Goal: Information Seeking & Learning: Learn about a topic

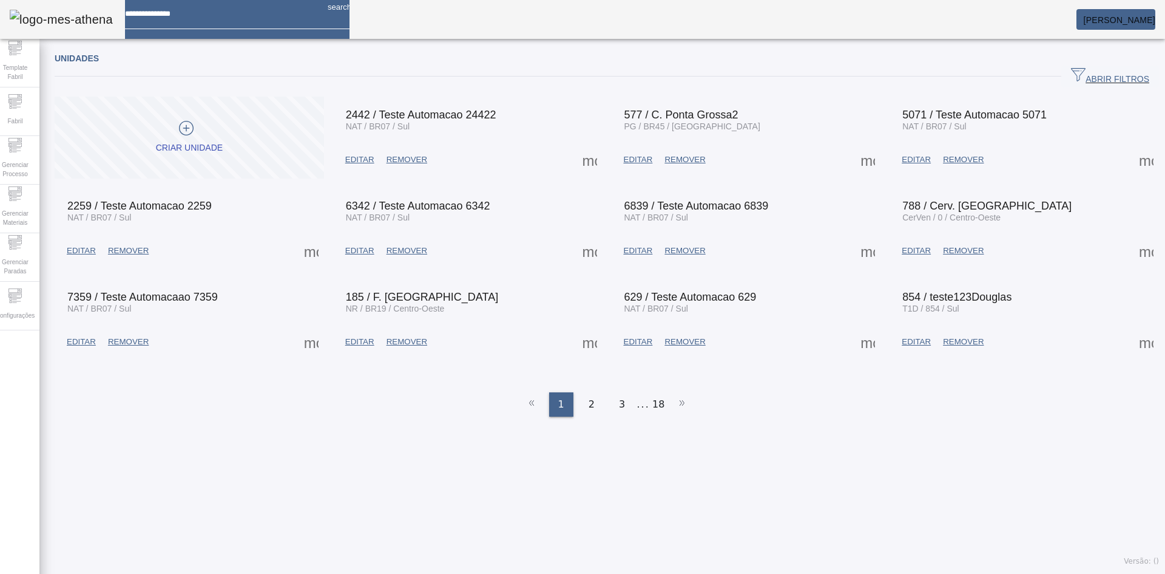
click at [1097, 73] on span "ABRIR FILTROS" at bounding box center [1110, 76] width 78 height 18
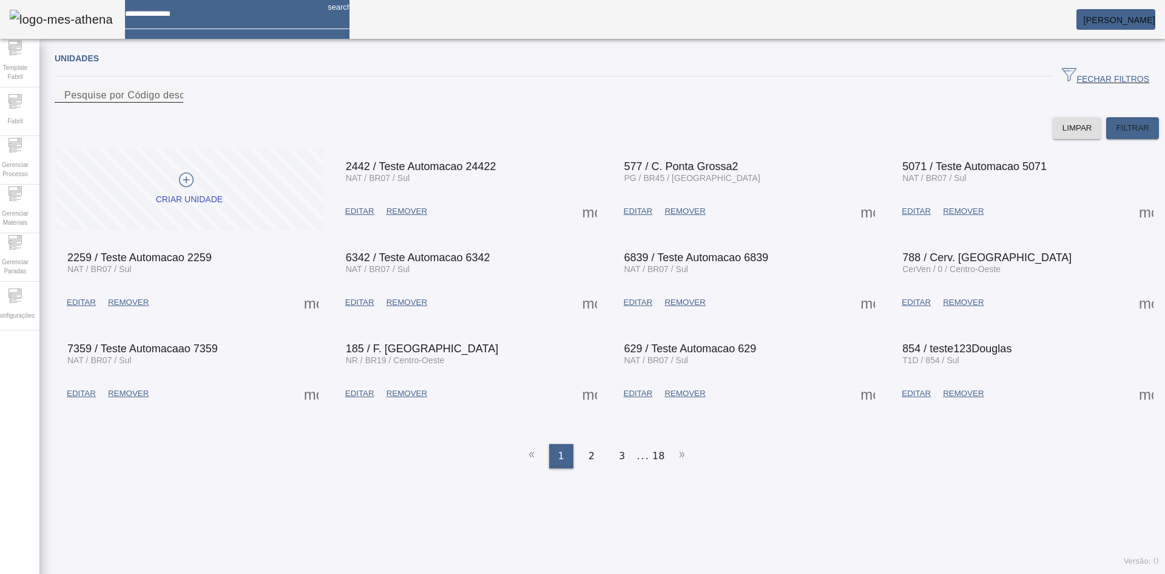
click at [174, 97] on div "Pesquise por Código descrição ou sigla" at bounding box center [118, 94] width 109 height 15
type input "****"
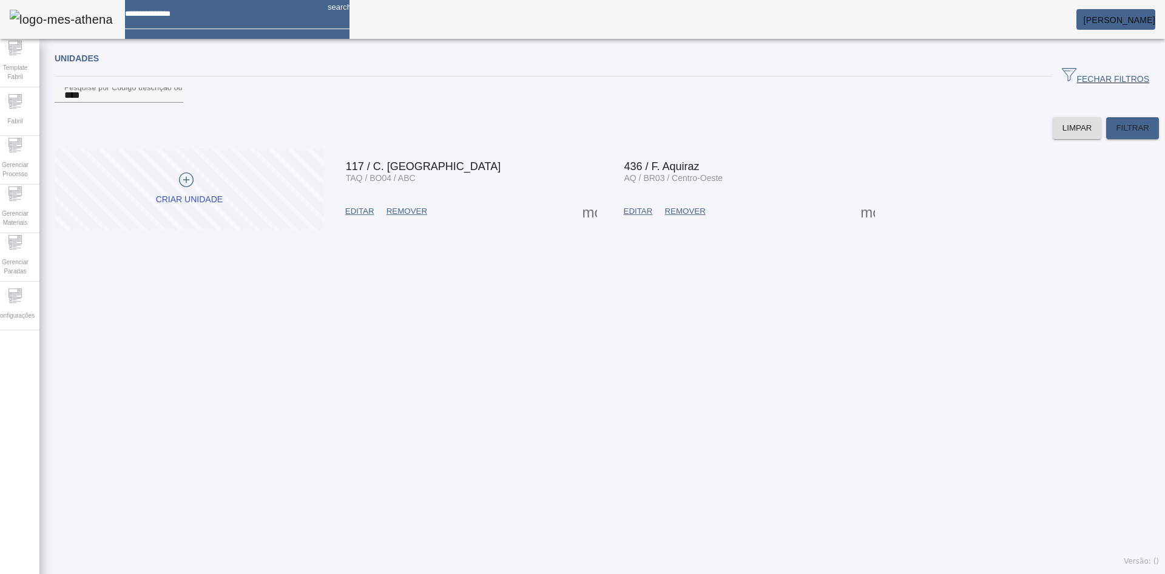
click at [859, 226] on span at bounding box center [867, 211] width 29 height 29
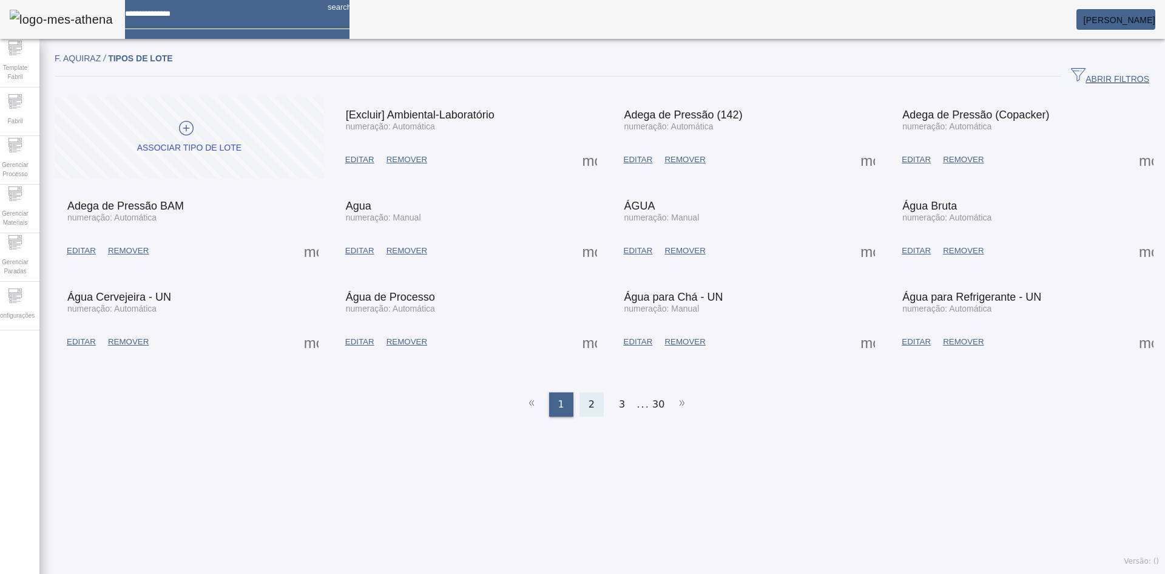
click at [589, 397] on span "2" at bounding box center [592, 404] width 6 height 15
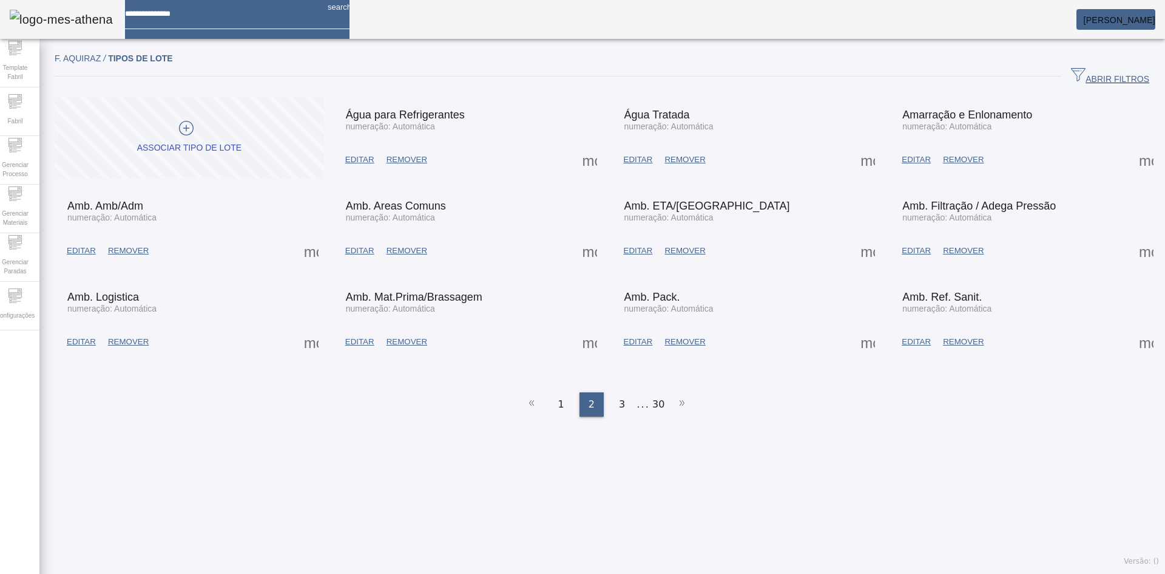
click at [274, 19] on input at bounding box center [221, 9] width 193 height 19
type input "*********"
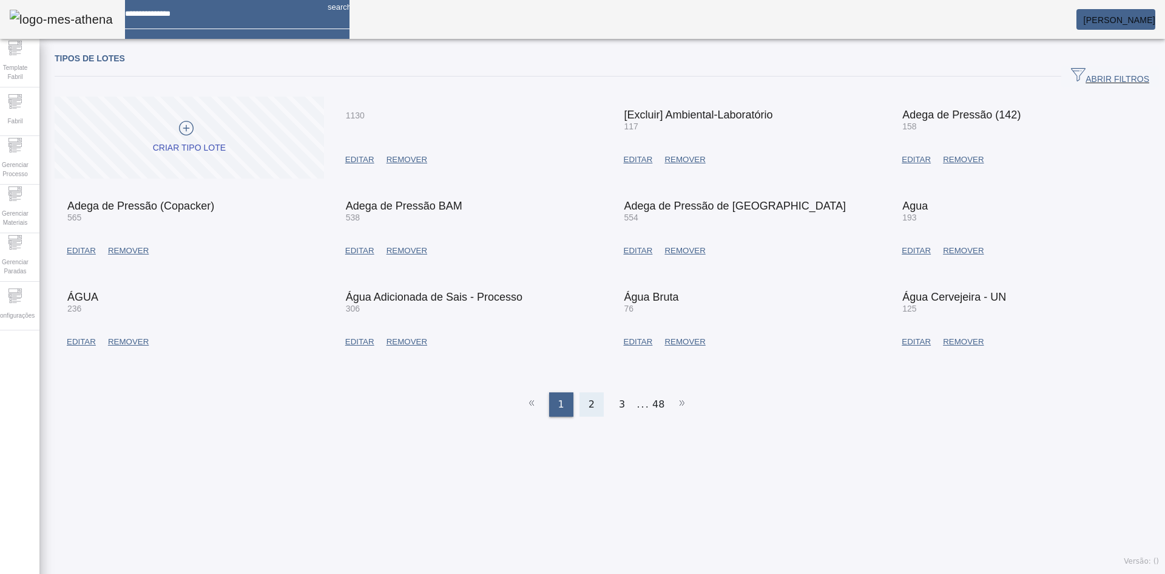
click at [593, 392] on div "2" at bounding box center [592, 404] width 24 height 24
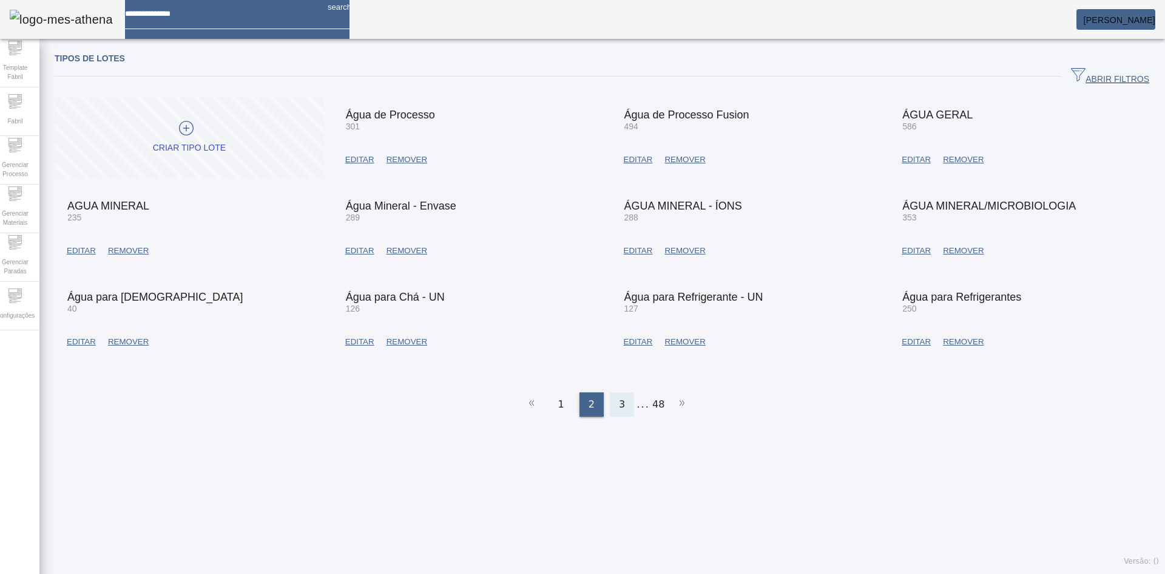
click at [610, 398] on div "3" at bounding box center [622, 404] width 24 height 24
click at [618, 393] on div "4" at bounding box center [628, 404] width 24 height 24
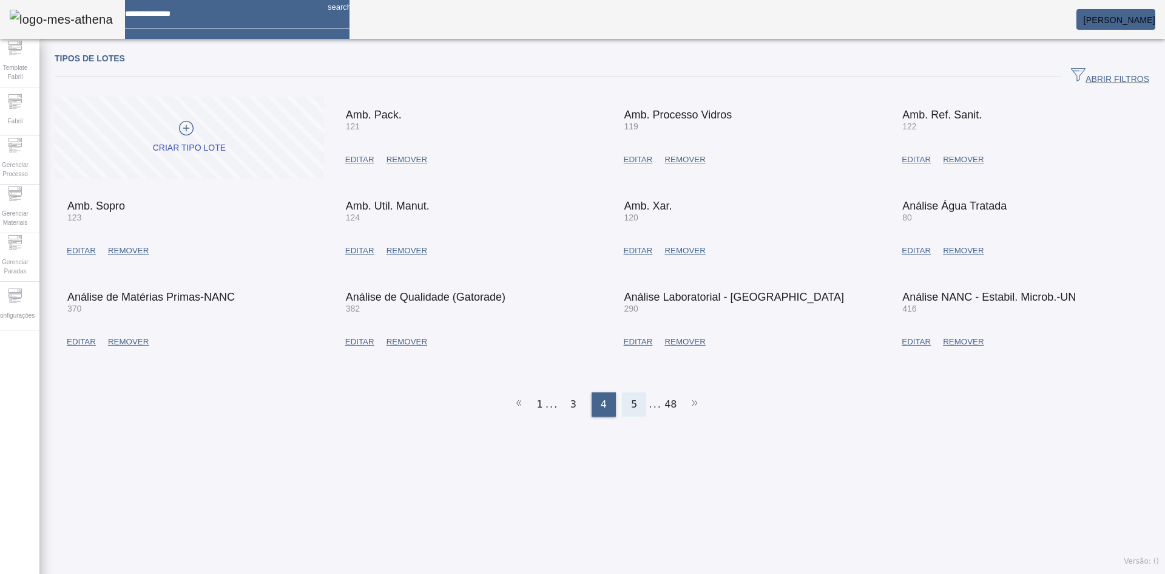
click at [631, 397] on span "5" at bounding box center [634, 404] width 6 height 15
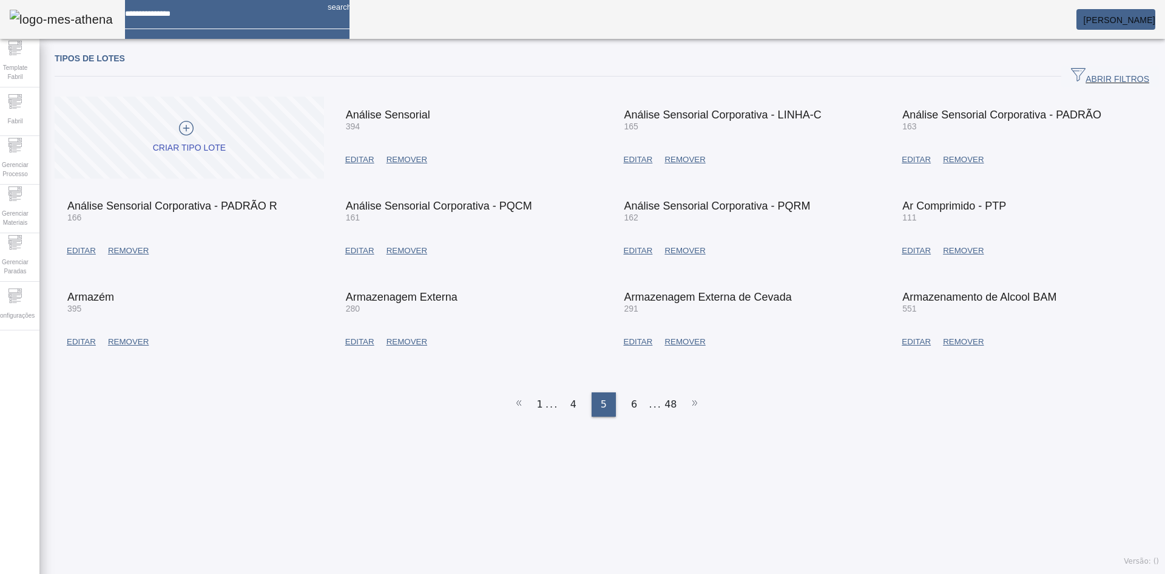
click at [543, 393] on ul "1 ... 4 5 6 ... 48" at bounding box center [607, 404] width 1105 height 24
click at [533, 398] on ul "1 ... 4 5 6 ... 48" at bounding box center [607, 404] width 1105 height 24
click at [540, 397] on li "1" at bounding box center [539, 404] width 6 height 24
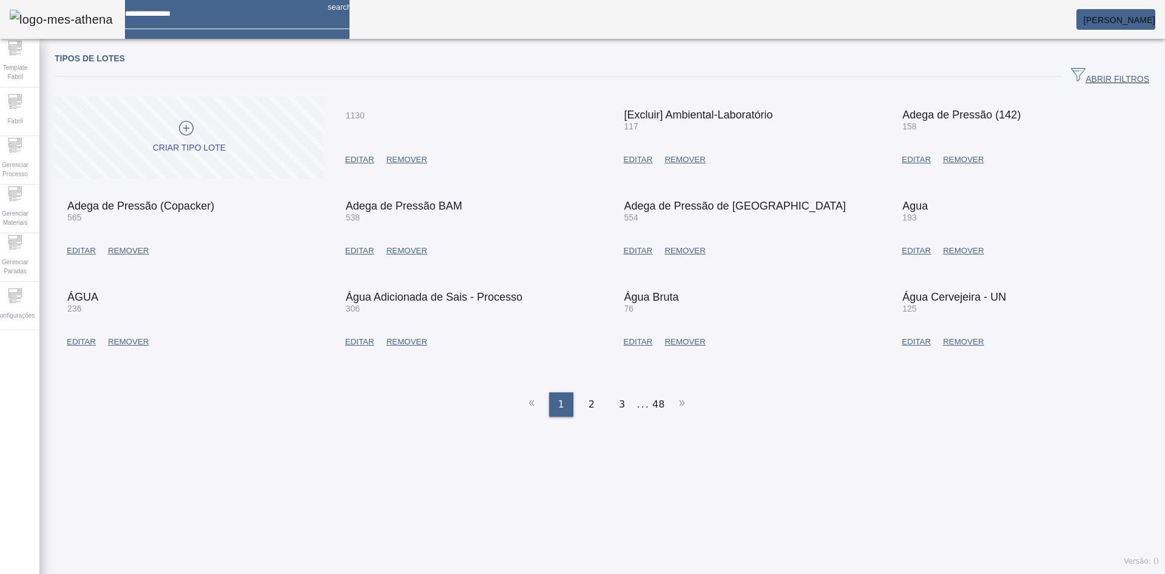
drag, startPoint x: 323, startPoint y: 436, endPoint x: 321, endPoint y: 257, distance: 178.4
click at [323, 436] on div "Tipos de lotes ABRIR FILTROS Pesquise por código ou descrição LIMPAR FILTRAR CR…" at bounding box center [606, 309] width 1135 height 529
click at [531, 440] on div "Tipos de lotes ABRIR FILTROS Pesquise por código ou descrição LIMPAR FILTRAR CR…" at bounding box center [606, 309] width 1135 height 529
